Goal: Navigation & Orientation: Find specific page/section

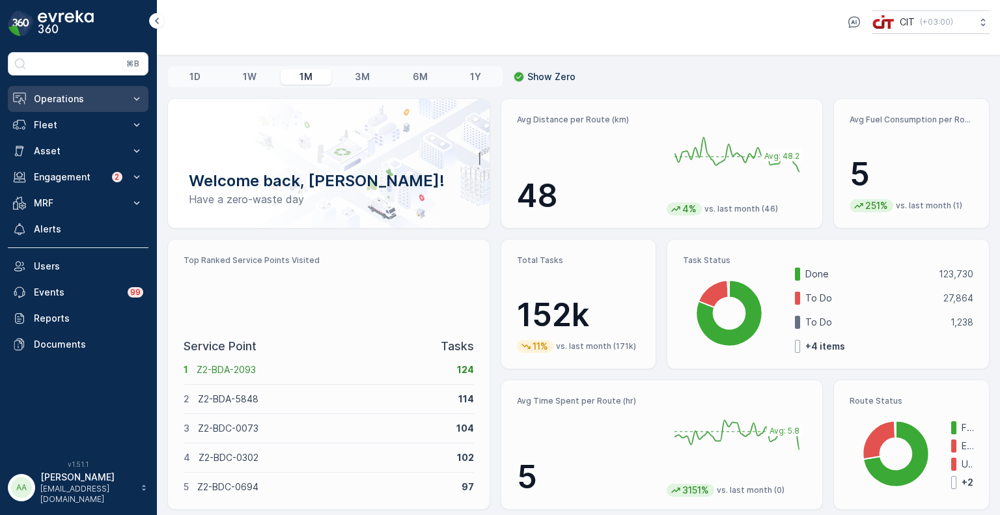
click at [70, 102] on p "Operations" at bounding box center [78, 98] width 89 height 13
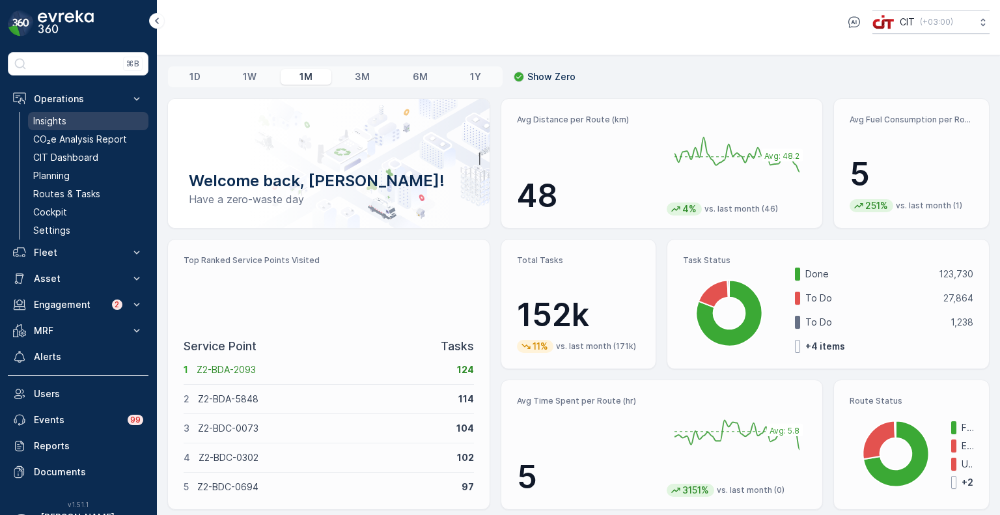
click at [63, 117] on p "Insights" at bounding box center [49, 121] width 33 height 13
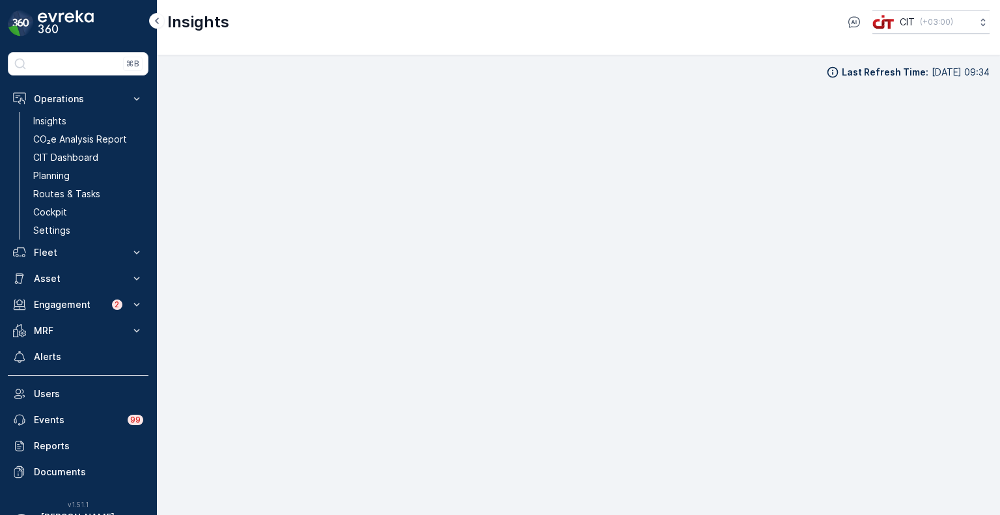
scroll to position [10, 0]
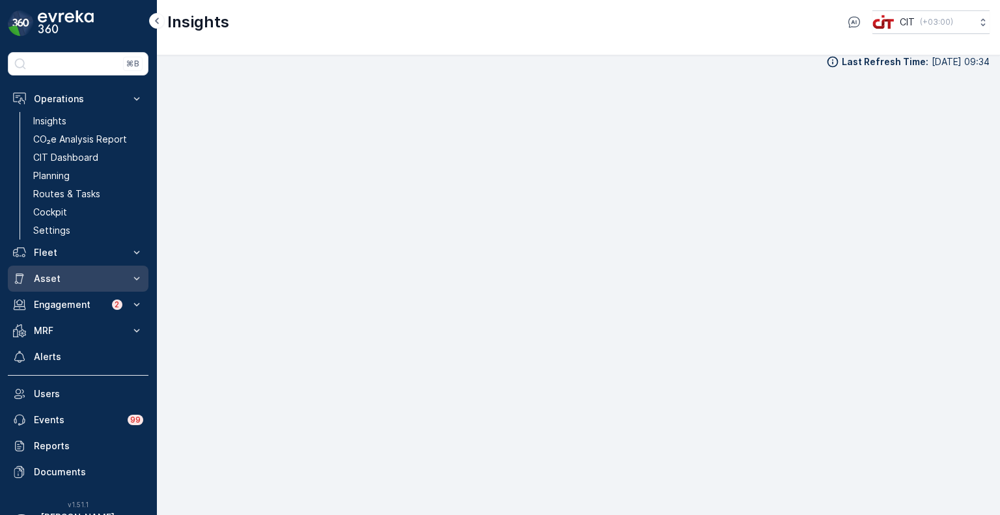
click at [60, 283] on p "Asset" at bounding box center [78, 278] width 89 height 13
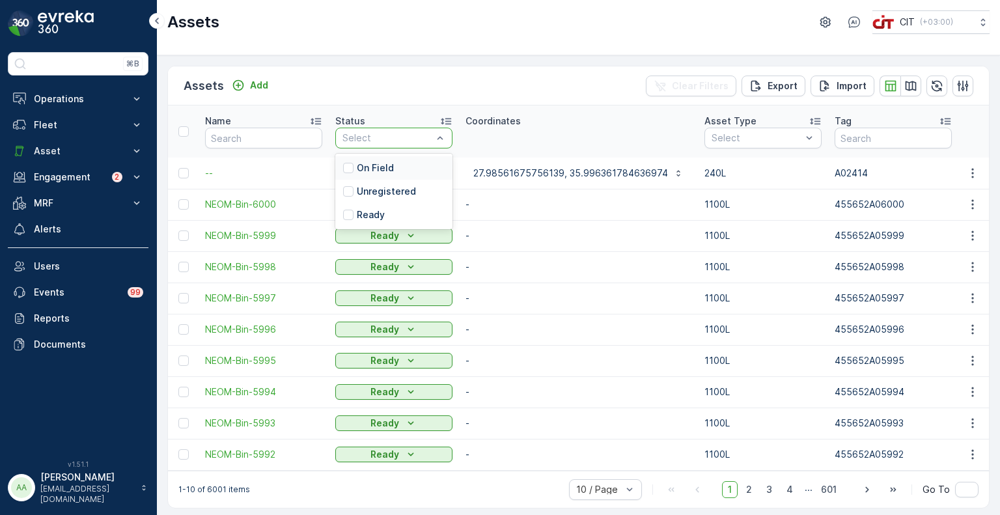
click at [371, 166] on p "On Field" at bounding box center [375, 167] width 37 height 13
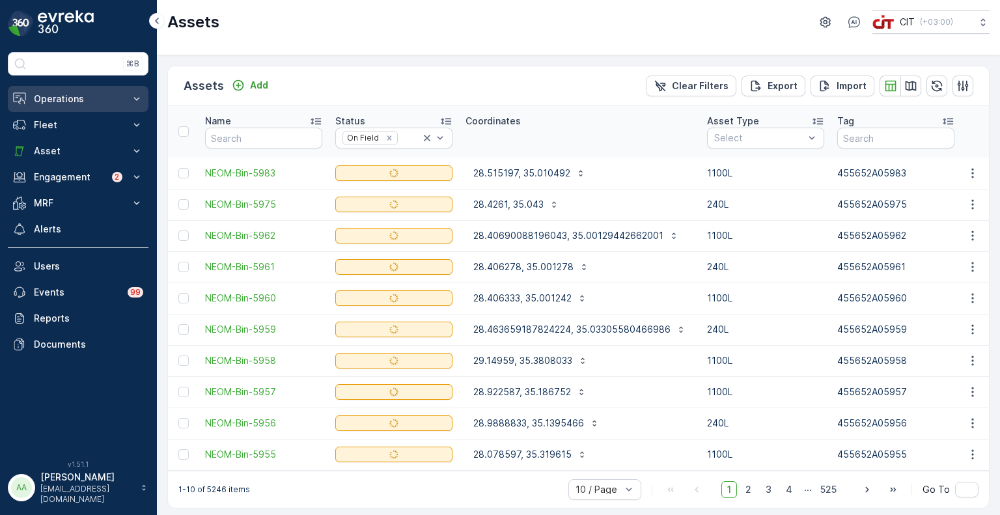
click at [83, 96] on p "Operations" at bounding box center [78, 98] width 89 height 13
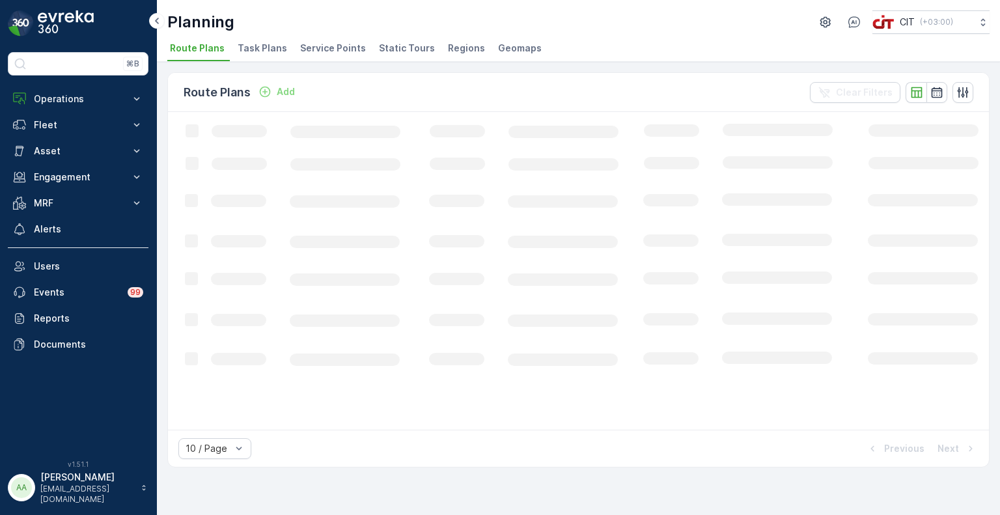
click at [321, 54] on li "Service Points" at bounding box center [335, 50] width 74 height 22
